Goal: Complete application form: Complete application form

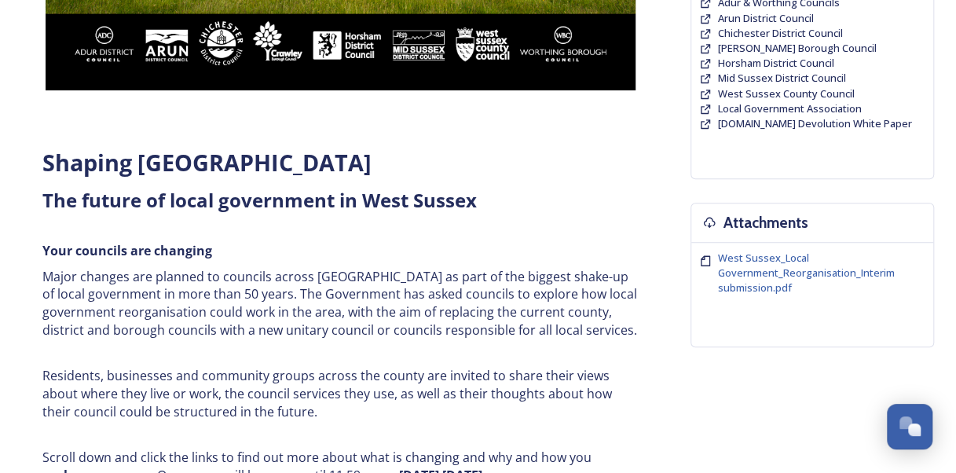
scroll to position [449, 0]
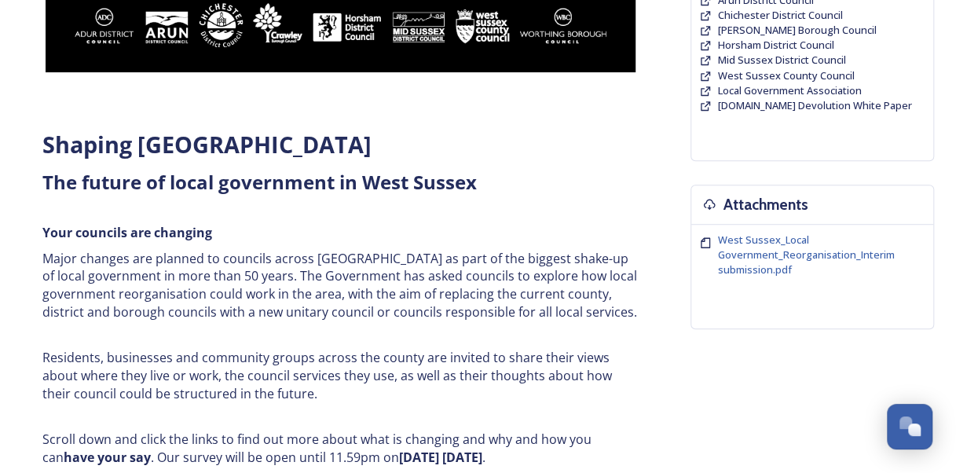
drag, startPoint x: 941, startPoint y: 270, endPoint x: 939, endPoint y: 291, distance: 20.6
click at [939, 291] on div "Home Shaping West Sussex survey Shaping West Sussex ﻿﻿﻿The future of local gove…" at bounding box center [478, 395] width 943 height 1565
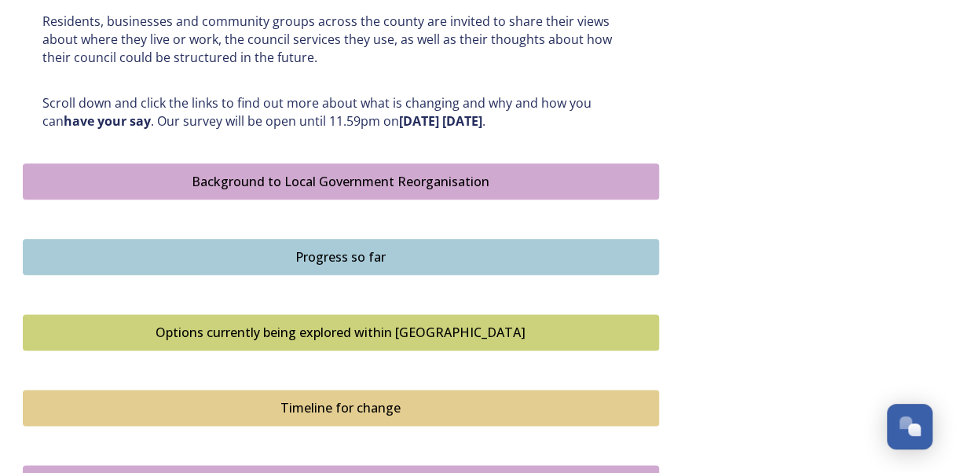
scroll to position [1200, 0]
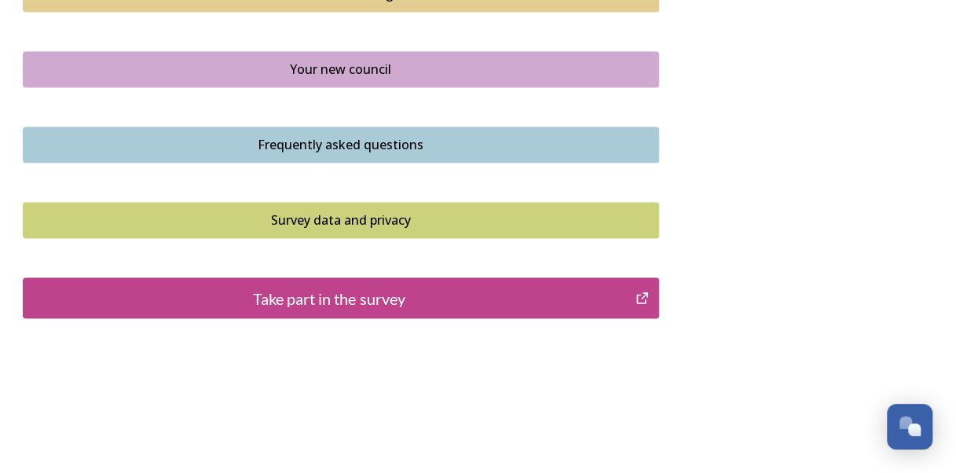
click at [544, 307] on button "Take part in the survey" at bounding box center [341, 297] width 636 height 41
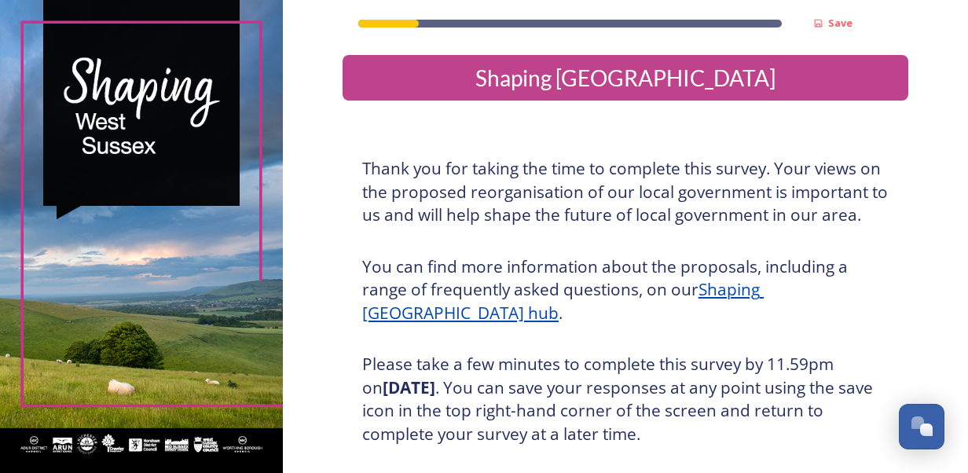
click at [764, 289] on u "Shaping [GEOGRAPHIC_DATA] hub" at bounding box center [563, 301] width 402 height 46
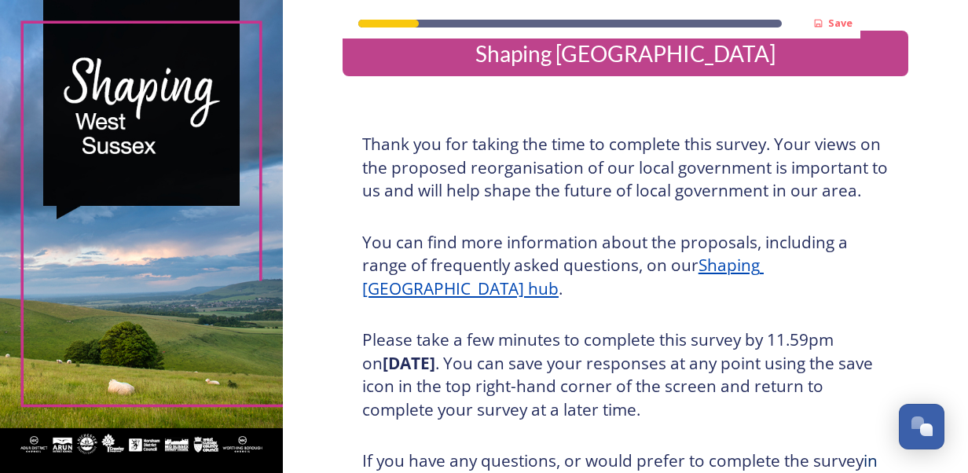
scroll to position [281, 0]
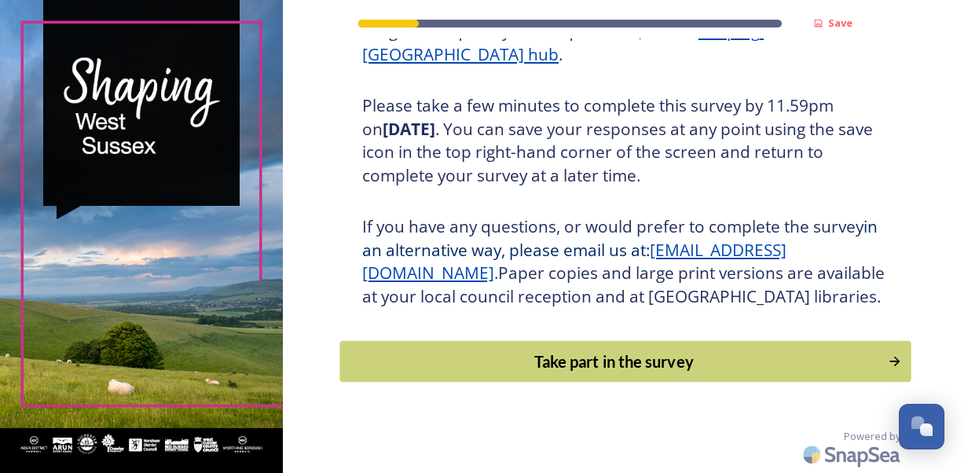
click at [717, 357] on div "Take part in the survey" at bounding box center [613, 362] width 531 height 24
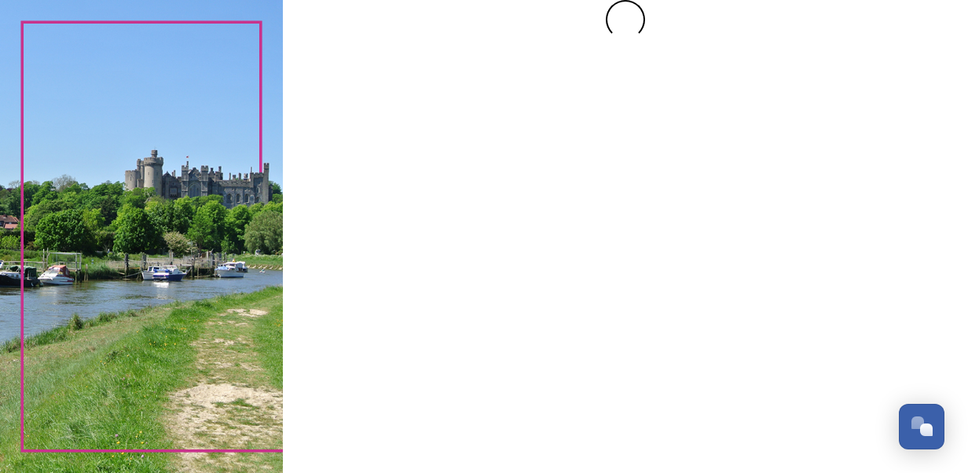
scroll to position [0, 0]
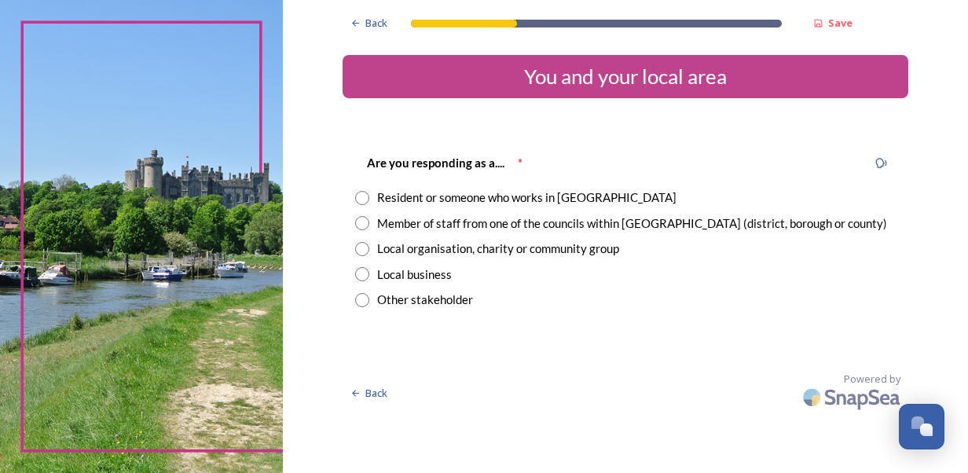
click at [358, 197] on input "radio" at bounding box center [362, 198] width 14 height 14
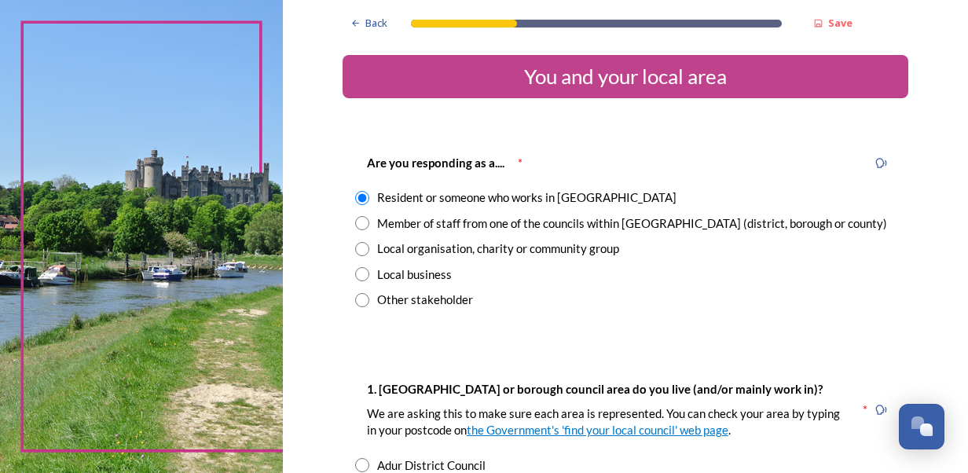
click at [358, 197] on input "radio" at bounding box center [362, 198] width 14 height 14
radio input "false"
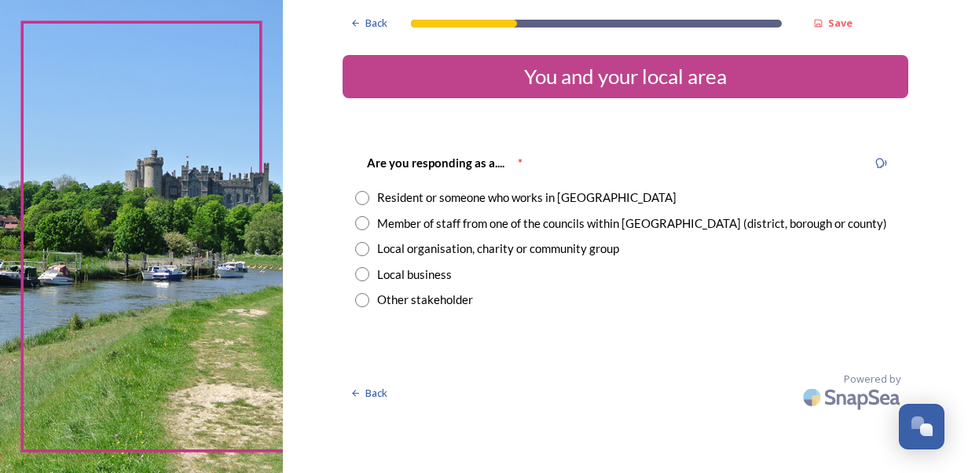
click at [361, 226] on input "radio" at bounding box center [362, 223] width 14 height 14
radio input "true"
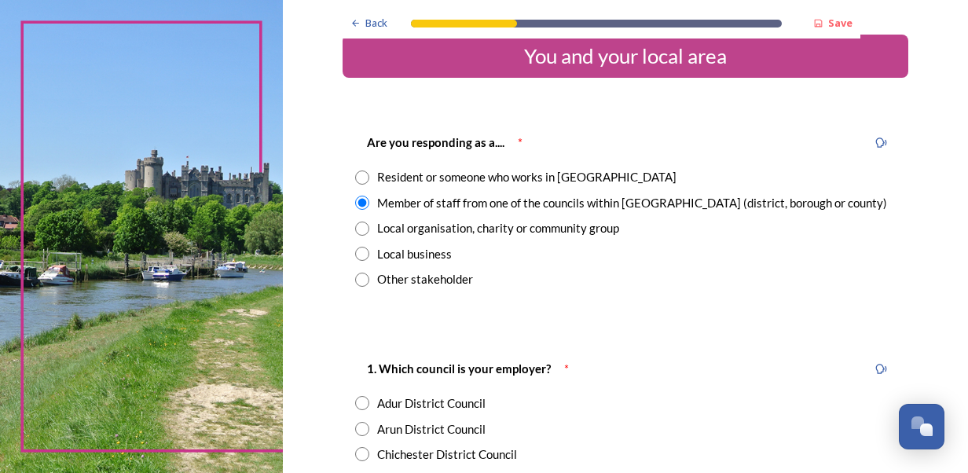
scroll to position [434, 0]
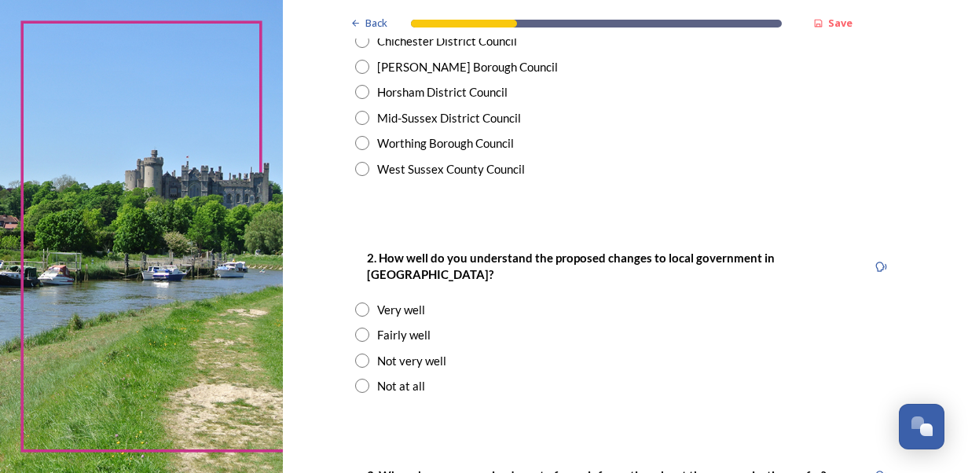
click at [357, 165] on input "radio" at bounding box center [362, 169] width 14 height 14
radio input "true"
click at [355, 328] on input "radio" at bounding box center [362, 335] width 14 height 14
radio input "true"
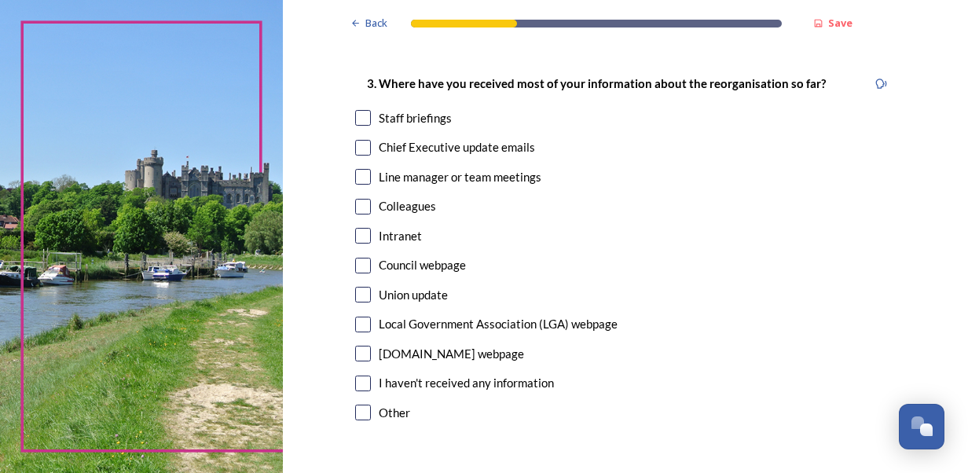
scroll to position [824, 0]
click at [361, 141] on input "checkbox" at bounding box center [363, 149] width 16 height 16
click at [355, 141] on input "checkbox" at bounding box center [363, 149] width 16 height 16
checkbox input "true"
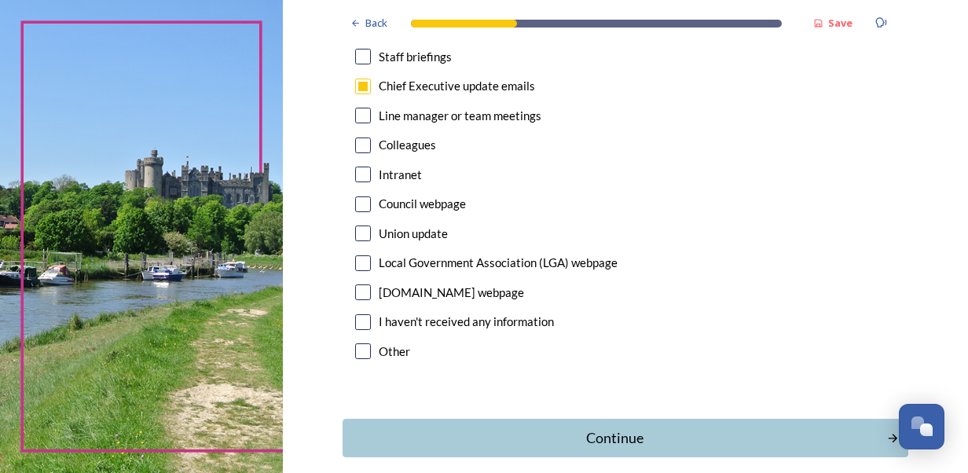
scroll to position [899, 0]
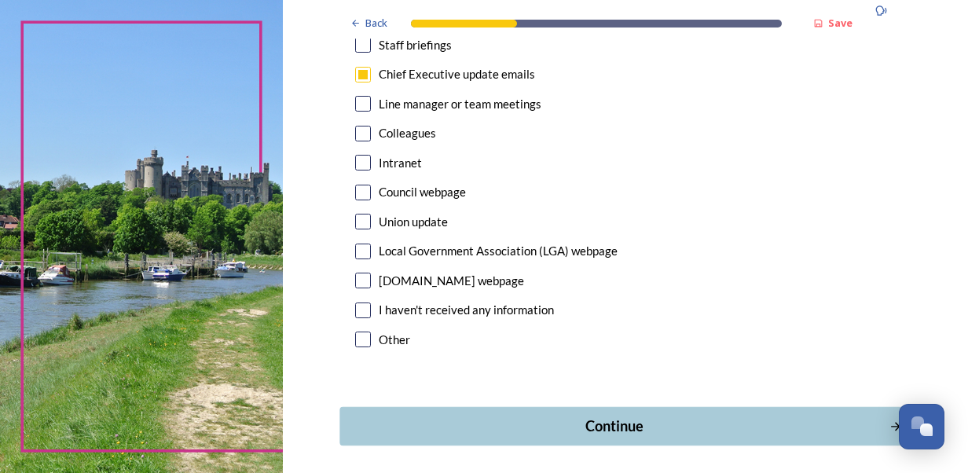
click at [637, 416] on div "Continue" at bounding box center [614, 426] width 532 height 21
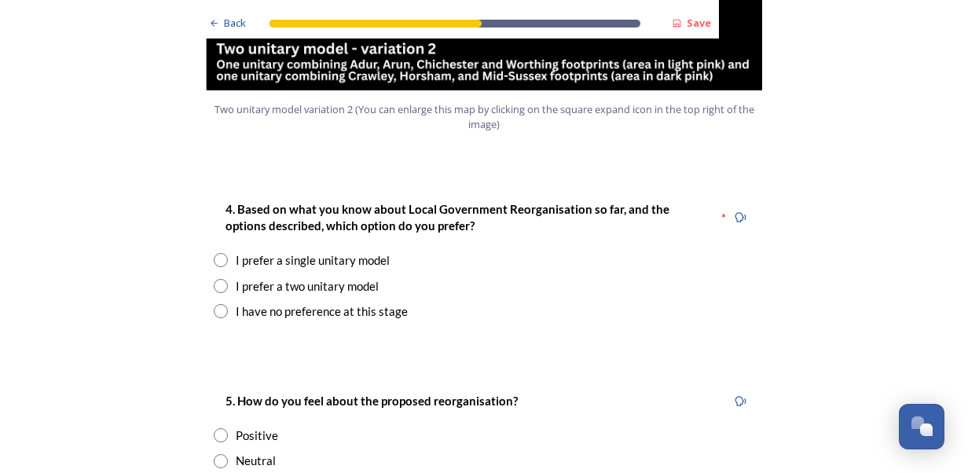
scroll to position [2005, 0]
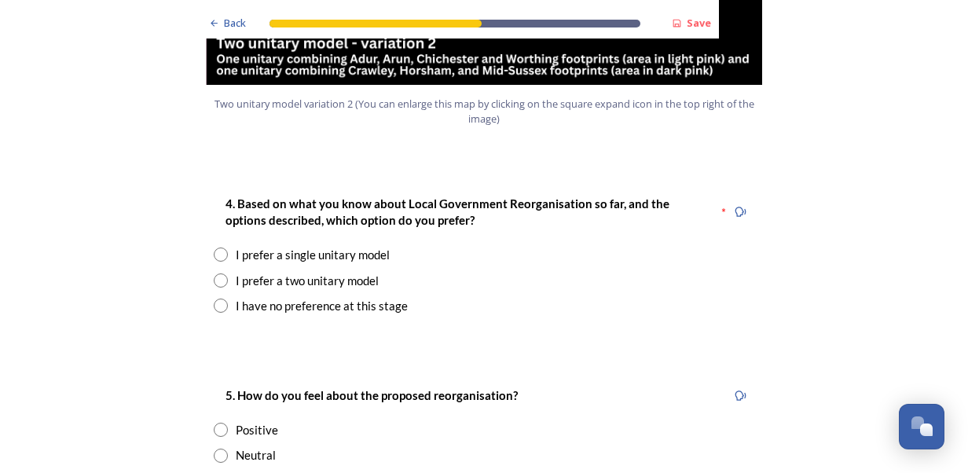
click at [214, 299] on input "radio" at bounding box center [221, 306] width 14 height 14
radio input "true"
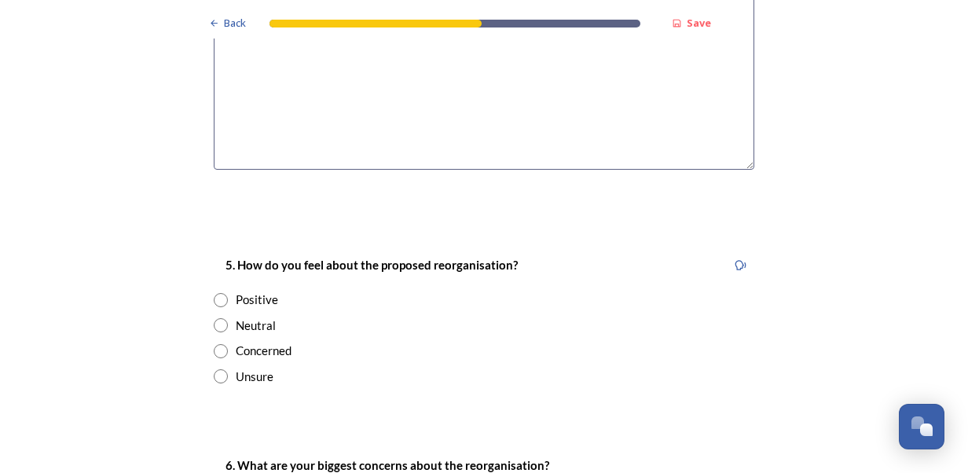
scroll to position [2522, 0]
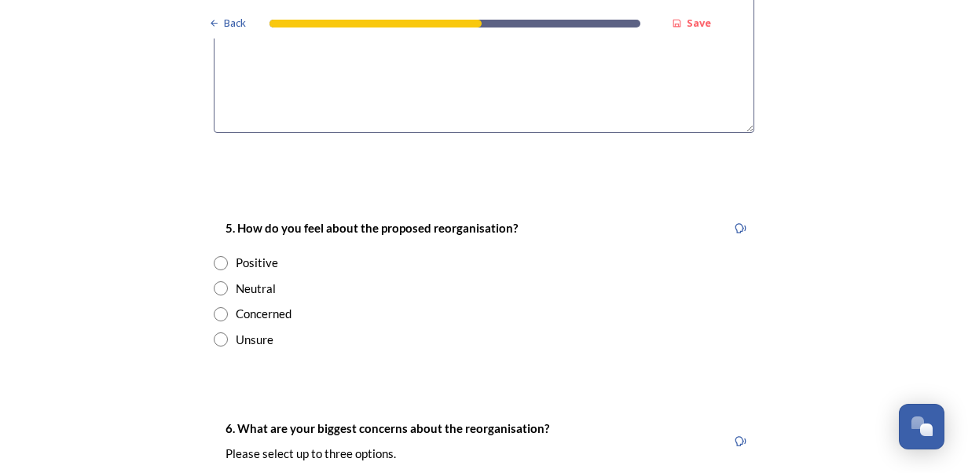
click at [215, 307] on input "radio" at bounding box center [221, 314] width 14 height 14
radio input "true"
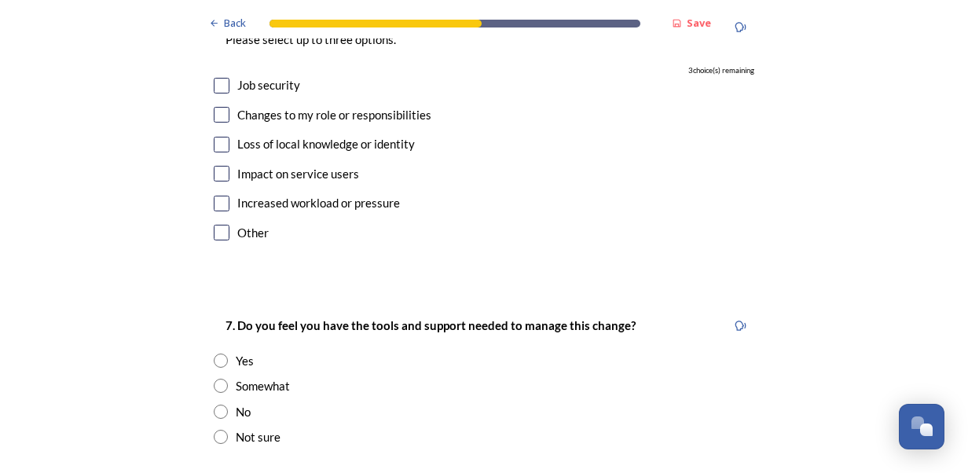
scroll to position [2863, 0]
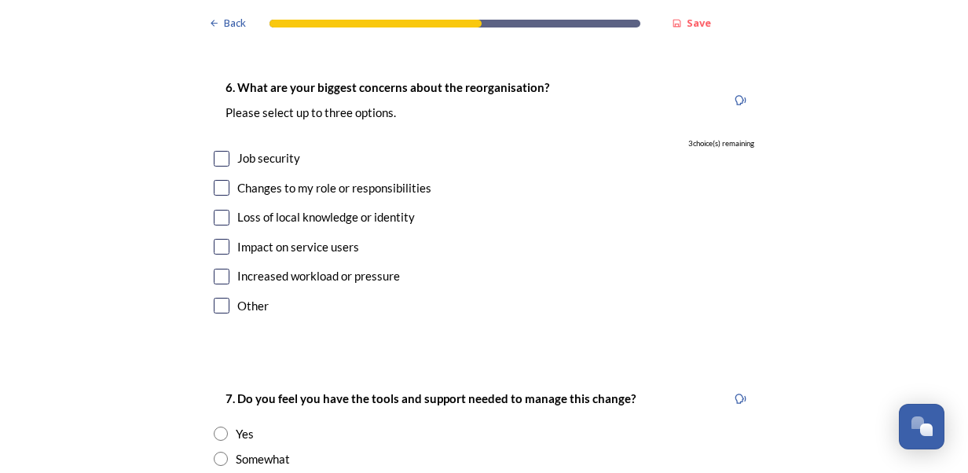
click at [219, 239] on input "checkbox" at bounding box center [222, 247] width 16 height 16
click at [215, 239] on input "checkbox" at bounding box center [222, 247] width 16 height 16
checkbox input "true"
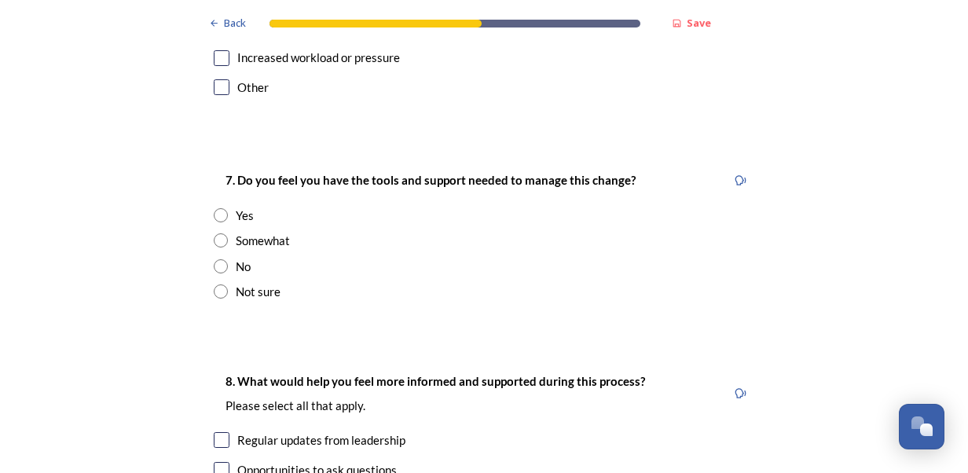
scroll to position [3087, 0]
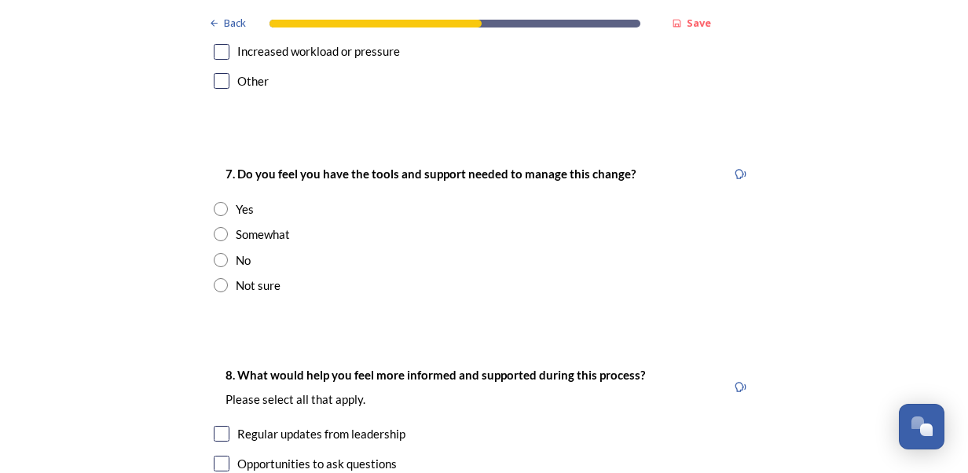
click at [215, 278] on input "radio" at bounding box center [221, 285] width 14 height 14
radio input "true"
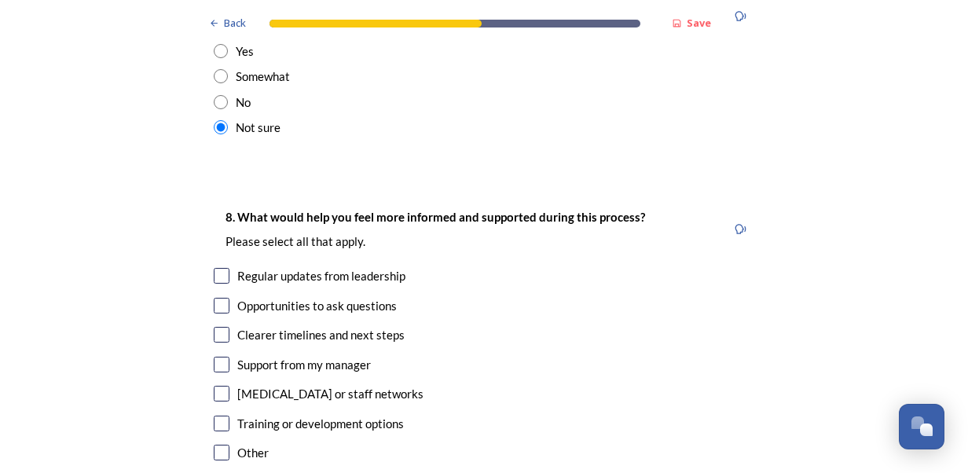
scroll to position [3258, 0]
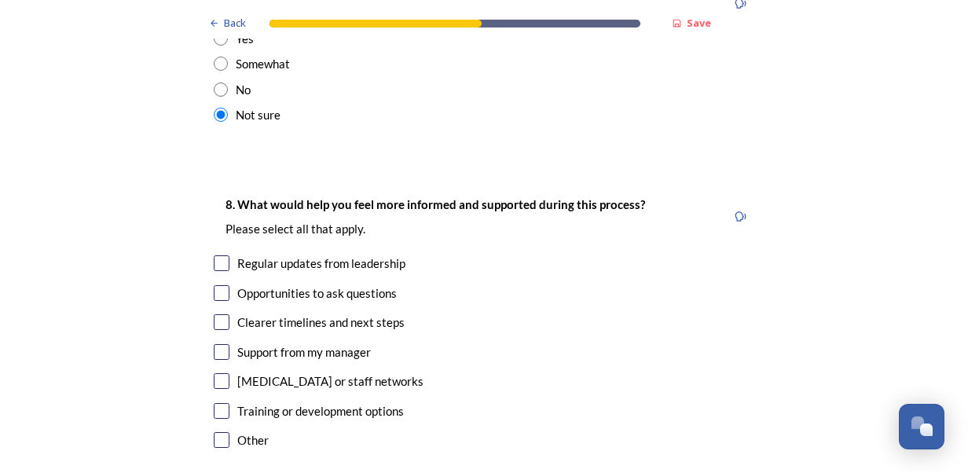
click at [218, 314] on input "checkbox" at bounding box center [222, 322] width 16 height 16
click at [214, 314] on input "checkbox" at bounding box center [222, 322] width 16 height 16
click at [218, 314] on input "checkbox" at bounding box center [222, 322] width 16 height 16
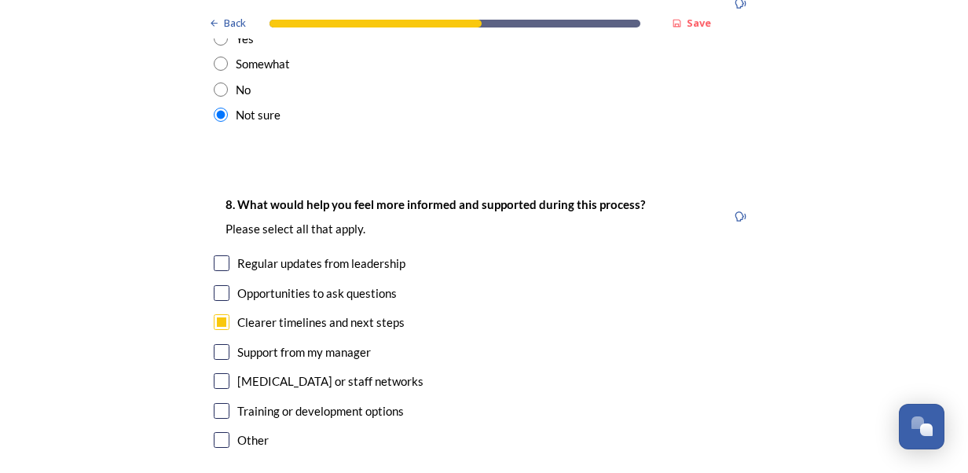
click at [218, 314] on input "checkbox" at bounding box center [222, 322] width 16 height 16
checkbox input "true"
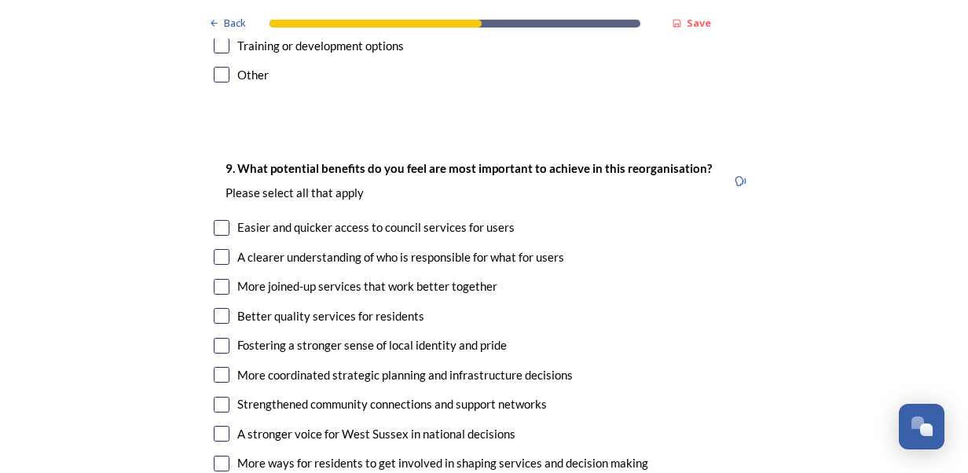
scroll to position [3635, 0]
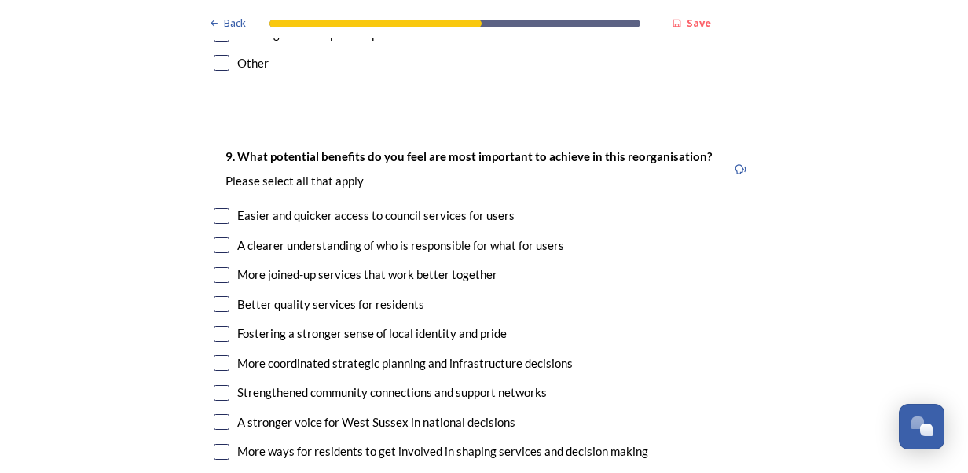
click at [219, 296] on input "checkbox" at bounding box center [222, 304] width 16 height 16
checkbox input "true"
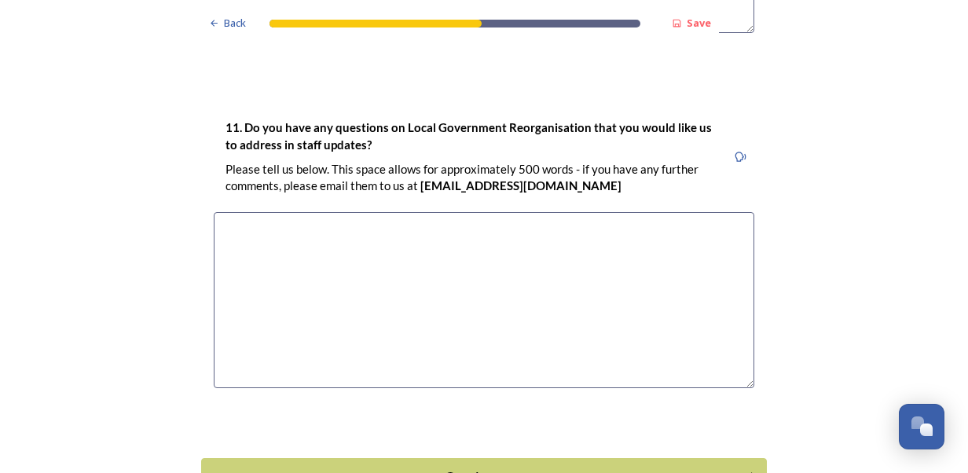
scroll to position [4536, 0]
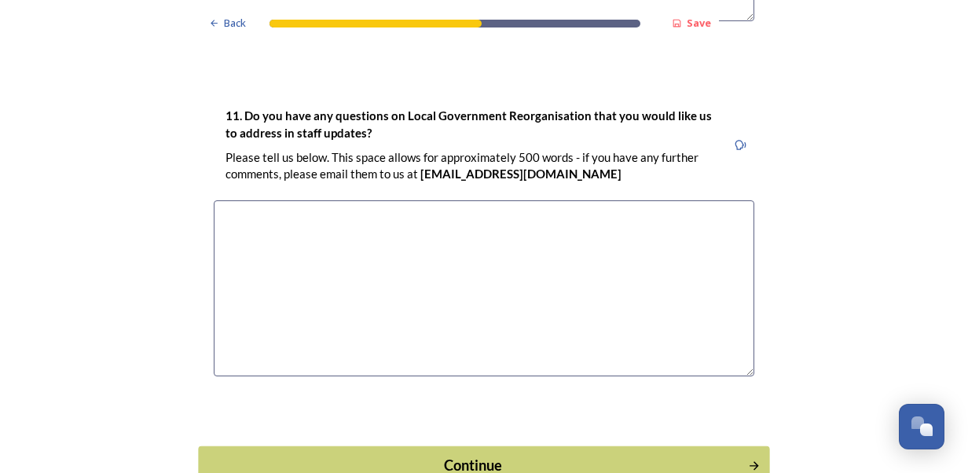
click at [578, 455] on div "Continue" at bounding box center [473, 465] width 532 height 21
